Goal: Information Seeking & Learning: Learn about a topic

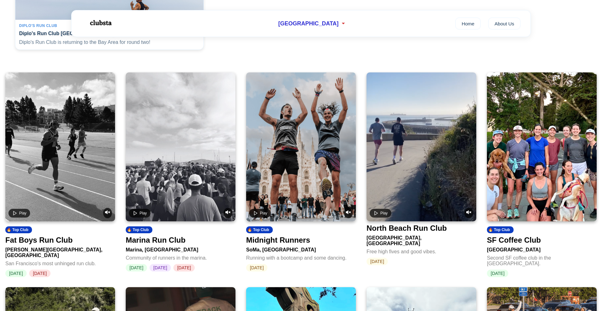
scroll to position [191, 0]
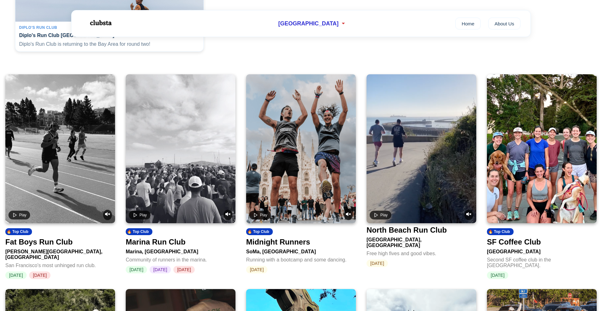
click at [65, 246] on div "Fat Boys Run Club" at bounding box center [38, 242] width 67 height 9
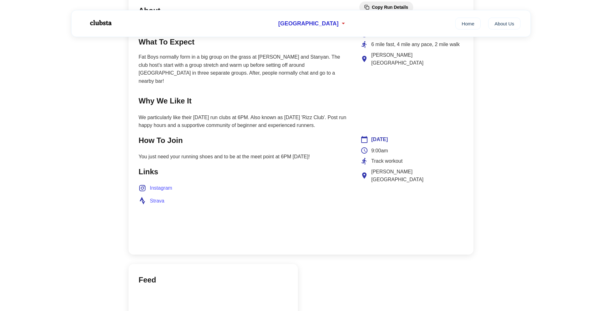
scroll to position [299, 0]
click at [159, 184] on span "Instagram" at bounding box center [161, 188] width 22 height 8
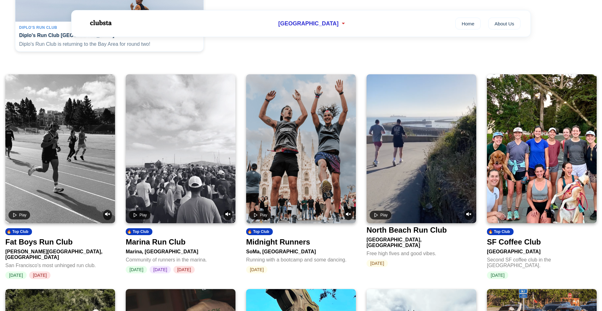
click at [175, 246] on div "Marina Run Club" at bounding box center [156, 242] width 60 height 9
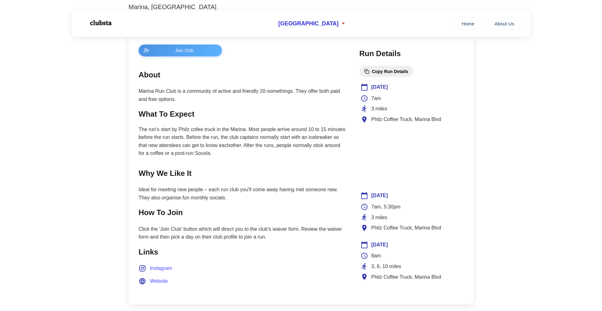
scroll to position [246, 0]
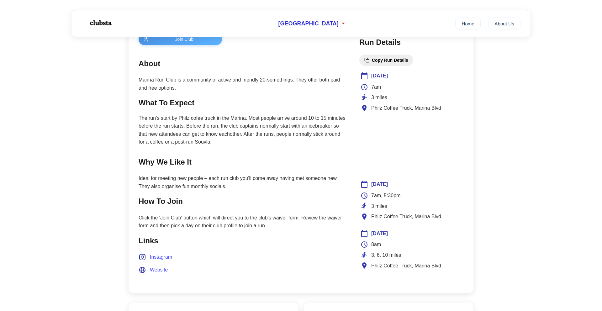
click at [156, 269] on span "Website" at bounding box center [159, 270] width 18 height 8
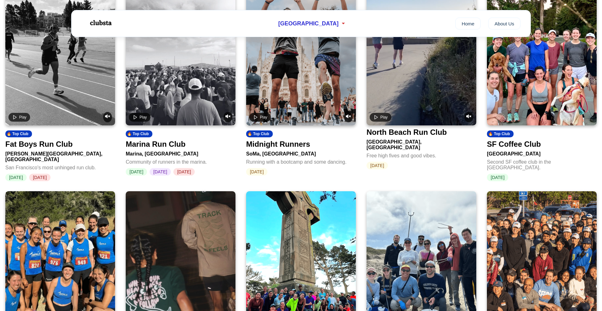
scroll to position [270, 0]
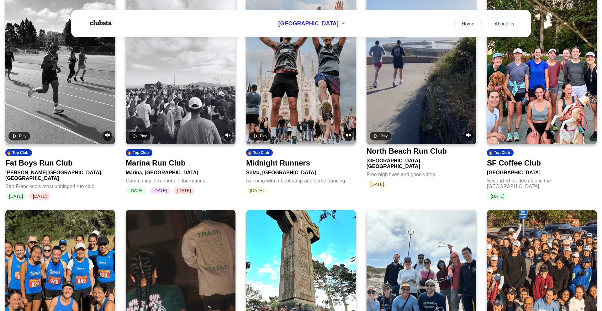
click at [291, 167] on div "Midnight Runners" at bounding box center [278, 163] width 64 height 9
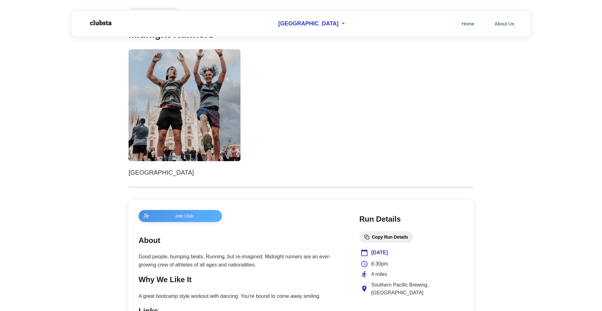
scroll to position [162, 0]
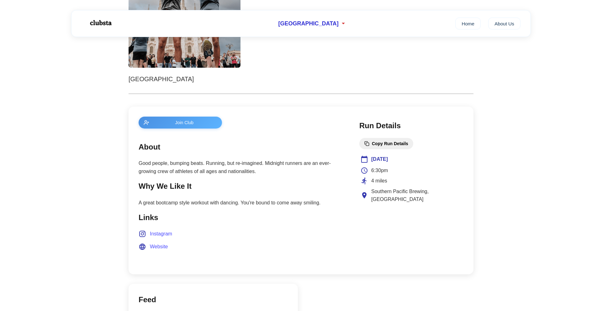
click at [159, 245] on span "Website" at bounding box center [159, 247] width 18 height 8
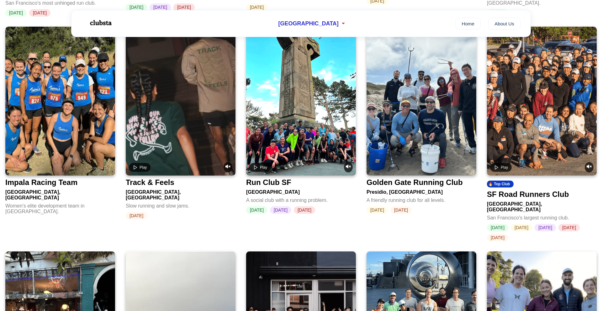
scroll to position [454, 0]
click at [519, 197] on div "SF Road Runners Club" at bounding box center [528, 194] width 82 height 9
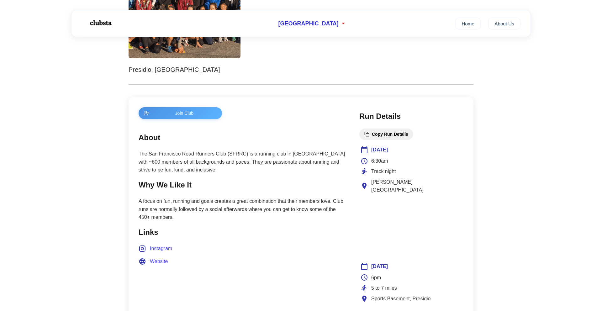
scroll to position [178, 0]
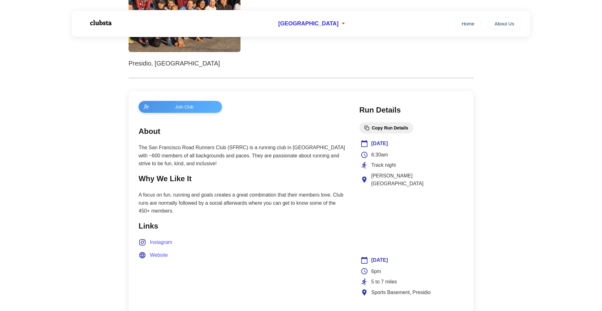
click at [157, 254] on span "Website" at bounding box center [159, 255] width 18 height 8
